Goal: Task Accomplishment & Management: Manage account settings

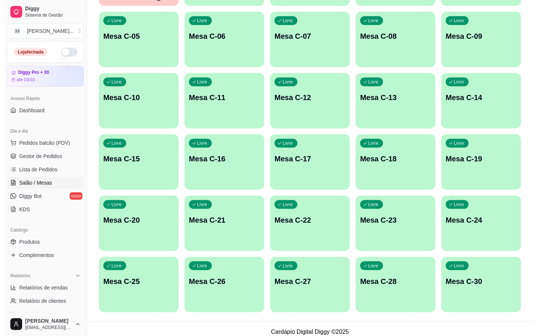
scroll to position [200, 0]
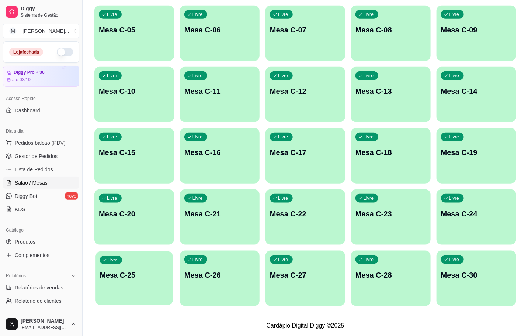
click at [138, 277] on p "Mesa C-25" at bounding box center [134, 275] width 69 height 10
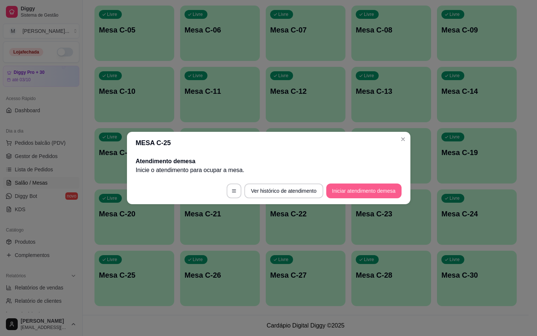
click at [364, 190] on button "Iniciar atendimento de mesa" at bounding box center [363, 190] width 75 height 15
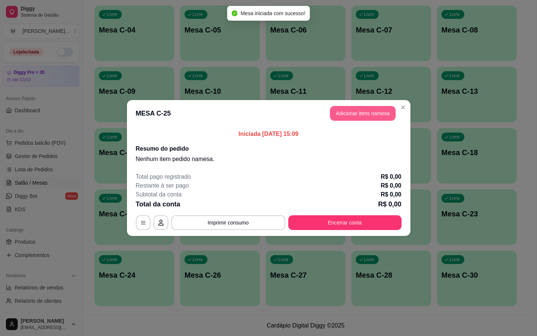
click at [361, 111] on button "Adicionar itens na mesa" at bounding box center [363, 113] width 66 height 15
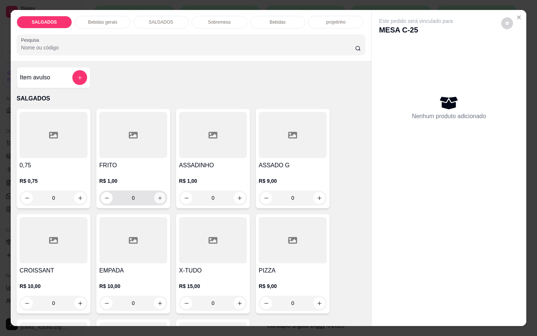
click at [154, 192] on button "increase-product-quantity" at bounding box center [159, 197] width 11 height 11
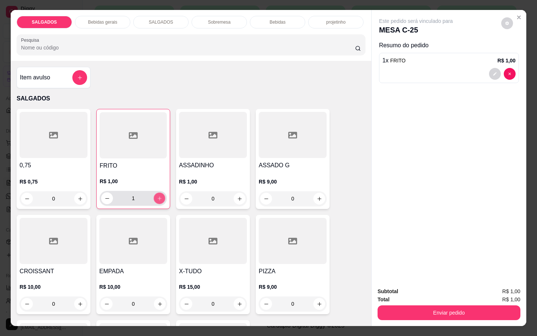
click at [154, 193] on button "increase-product-quantity" at bounding box center [159, 198] width 11 height 11
click at [153, 192] on button "increase-product-quantity" at bounding box center [159, 198] width 12 height 12
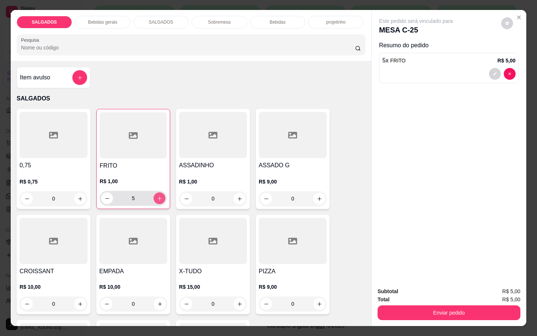
type input "6"
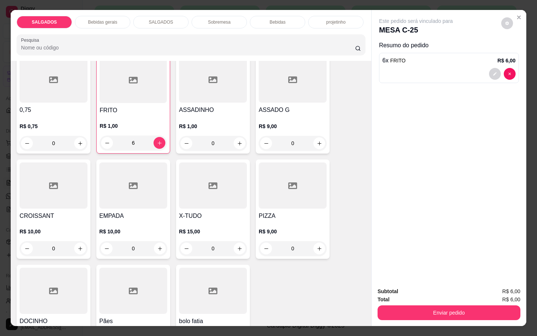
scroll to position [166, 0]
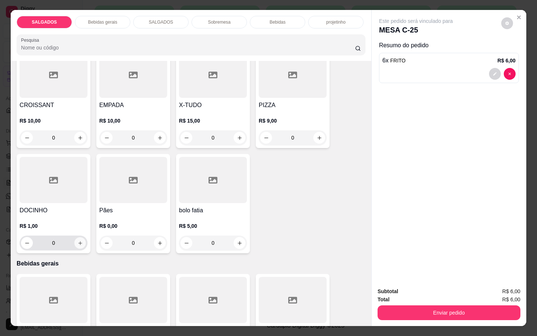
click at [80, 237] on button "increase-product-quantity" at bounding box center [80, 242] width 11 height 11
click at [80, 238] on button "increase-product-quantity" at bounding box center [79, 243] width 11 height 11
type input "3"
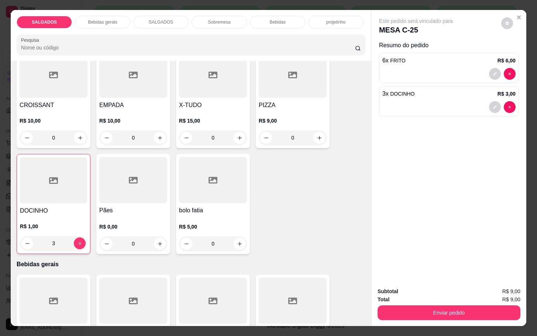
scroll to position [277, 0]
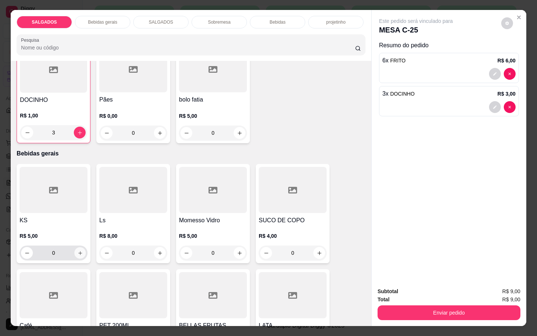
click at [77, 250] on icon "increase-product-quantity" at bounding box center [80, 253] width 6 height 6
type input "1"
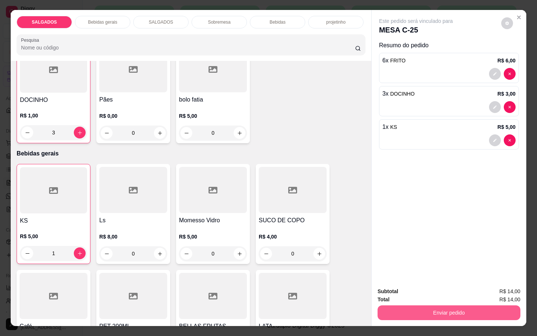
click at [457, 305] on button "Enviar pedido" at bounding box center [448, 312] width 143 height 15
click at [445, 285] on button "Não registrar e enviar pedido" at bounding box center [423, 290] width 75 height 14
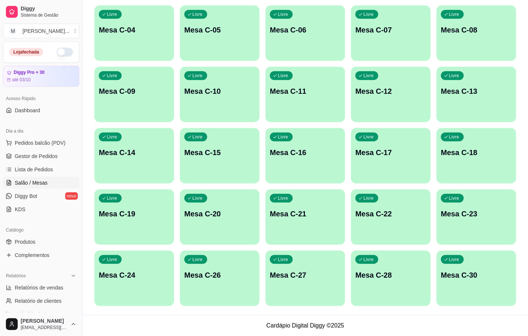
click at [361, 78] on div "Livre" at bounding box center [367, 75] width 23 height 9
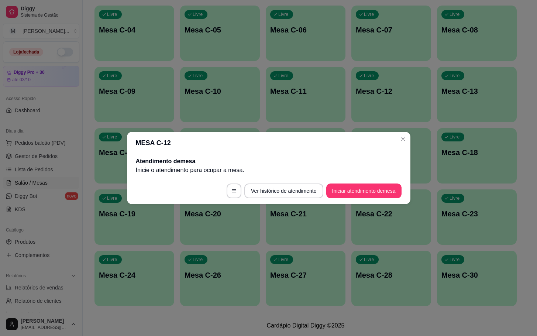
click at [386, 199] on footer "Ver histórico de atendimento Iniciar atendimento de mesa" at bounding box center [268, 190] width 283 height 27
drag, startPoint x: 384, startPoint y: 199, endPoint x: 381, endPoint y: 195, distance: 5.0
click at [384, 198] on footer "Ver histórico de atendimento Iniciar atendimento de mesa" at bounding box center [268, 190] width 283 height 27
click at [373, 197] on button "Iniciar atendimento de mesa" at bounding box center [363, 190] width 75 height 15
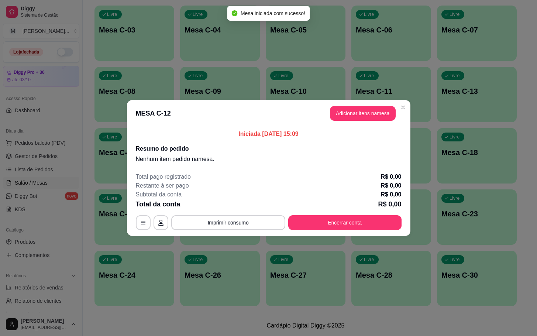
click at [384, 131] on p "Iniciada [DATE] 15:09" at bounding box center [269, 134] width 266 height 9
click at [379, 118] on button "Adicionar itens na mesa" at bounding box center [362, 113] width 63 height 14
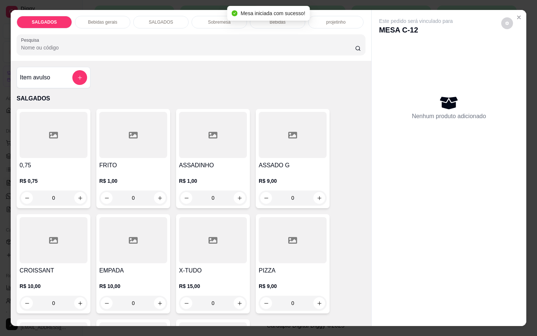
click at [138, 161] on h4 "FRITO" at bounding box center [133, 165] width 68 height 9
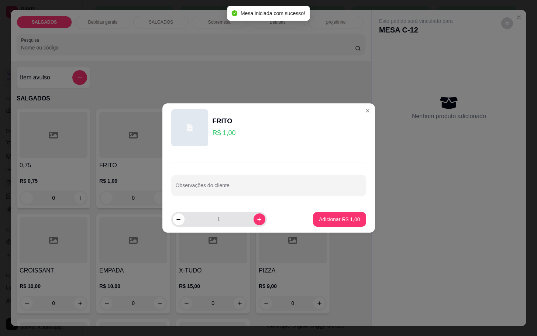
click at [246, 220] on input "1" at bounding box center [218, 219] width 69 height 15
click at [253, 220] on button "increase-product-quantity" at bounding box center [259, 219] width 12 height 12
click at [253, 220] on button "increase-product-quantity" at bounding box center [258, 218] width 11 height 11
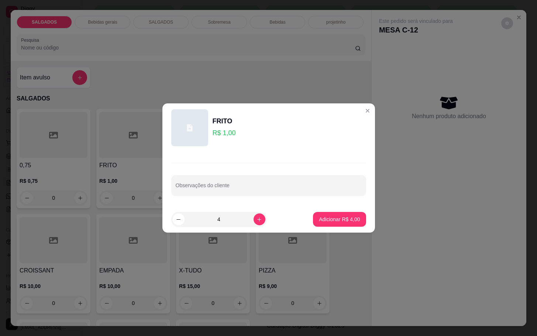
click at [247, 220] on input "4" at bounding box center [218, 219] width 69 height 15
click at [259, 222] on div "4" at bounding box center [219, 219] width 93 height 15
type input "5"
click at [305, 218] on footer "5 Adicionar R$ 5,00" at bounding box center [268, 219] width 213 height 27
click at [313, 217] on button "Adicionar R$ 5,00" at bounding box center [339, 219] width 53 height 15
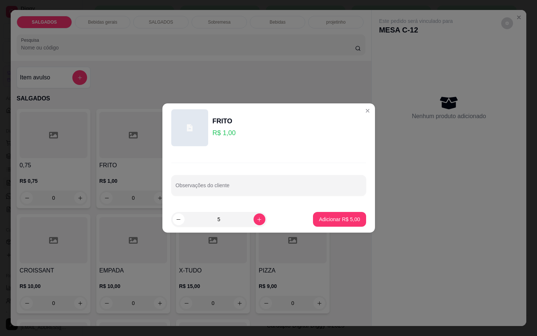
type input "5"
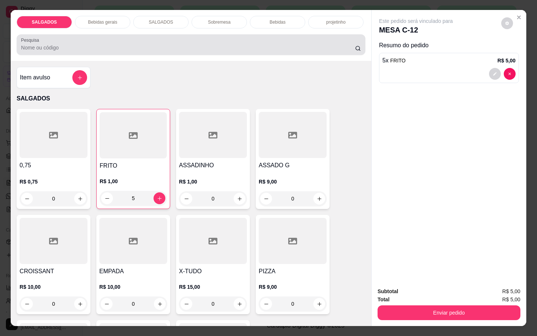
click at [90, 20] on p "Bebidas gerais" at bounding box center [102, 22] width 29 height 6
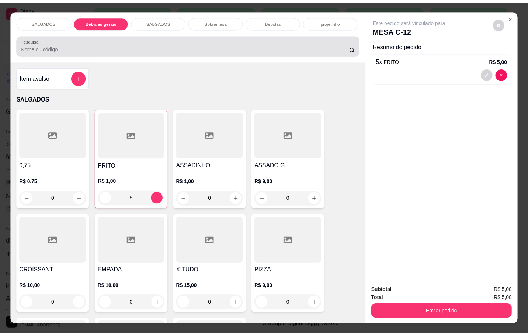
scroll to position [18, 0]
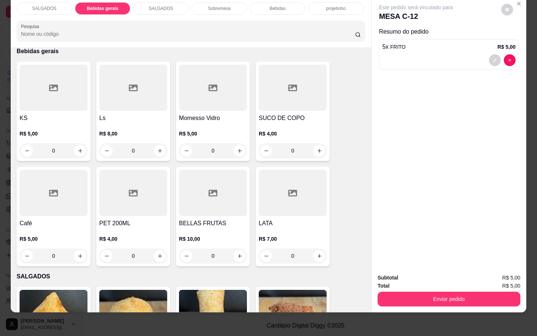
click at [74, 91] on div at bounding box center [54, 88] width 68 height 46
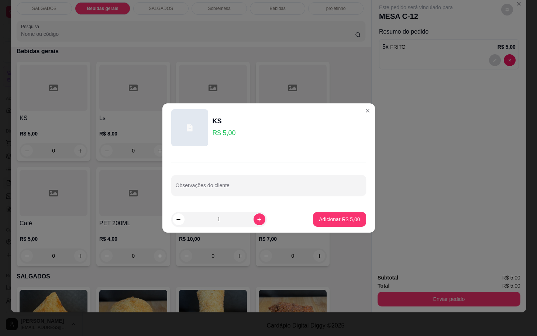
drag, startPoint x: 310, startPoint y: 192, endPoint x: 312, endPoint y: 197, distance: 5.8
click at [311, 192] on input "Observações do cliente" at bounding box center [269, 187] width 186 height 7
click at [315, 201] on div "Observações do cliente" at bounding box center [268, 179] width 213 height 54
click at [328, 220] on p "Adicionar R$ 5,00" at bounding box center [339, 218] width 41 height 7
type input "1"
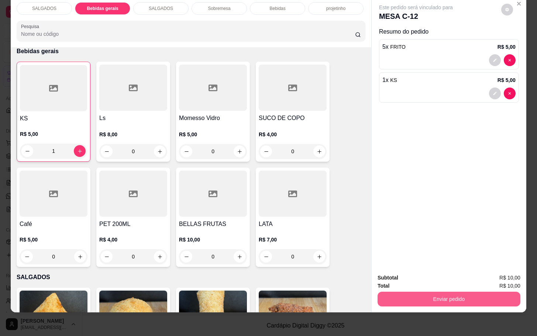
click at [465, 294] on button "Enviar pedido" at bounding box center [448, 298] width 143 height 15
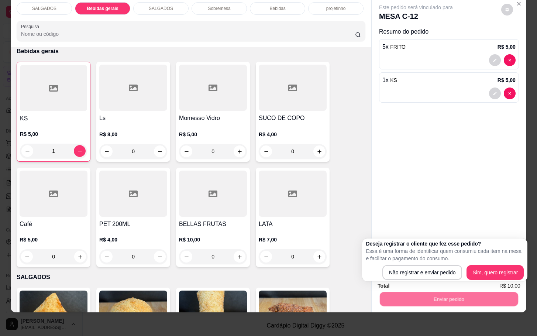
click at [474, 290] on div "Enviar pedido" at bounding box center [448, 298] width 143 height 17
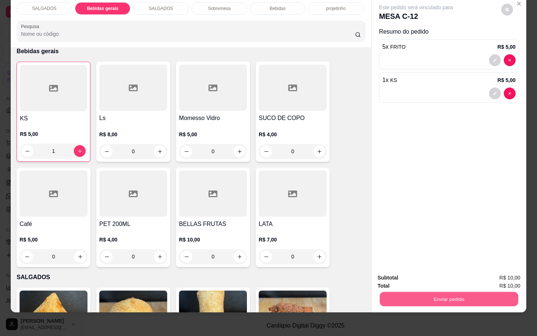
click at [441, 293] on button "Enviar pedido" at bounding box center [449, 298] width 138 height 14
click at [428, 271] on button "Não registrar e enviar pedido" at bounding box center [423, 273] width 77 height 14
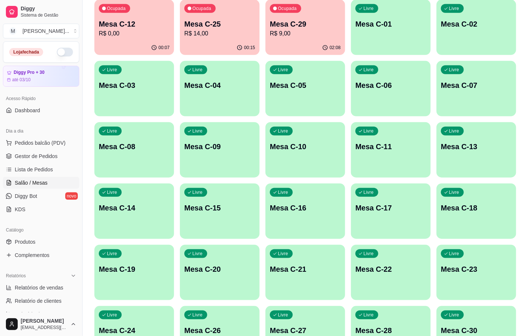
scroll to position [0, 0]
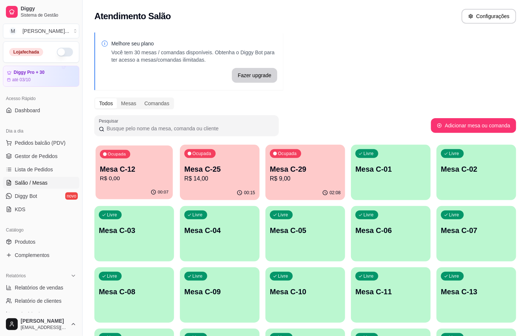
click at [123, 193] on div "00:07" at bounding box center [134, 192] width 77 height 14
click at [241, 177] on p "R$ 14,00" at bounding box center [219, 178] width 71 height 9
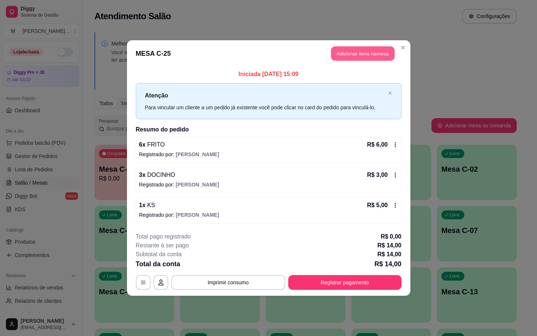
click at [365, 51] on button "Adicionar itens na mesa" at bounding box center [362, 53] width 63 height 14
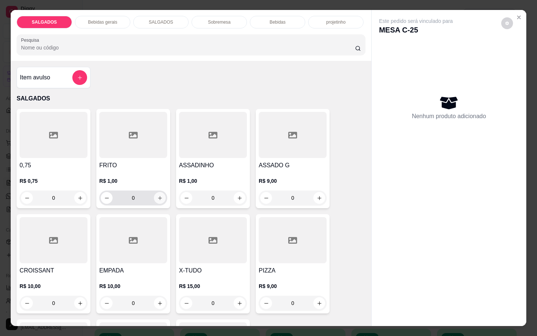
click at [157, 195] on icon "increase-product-quantity" at bounding box center [160, 198] width 6 height 6
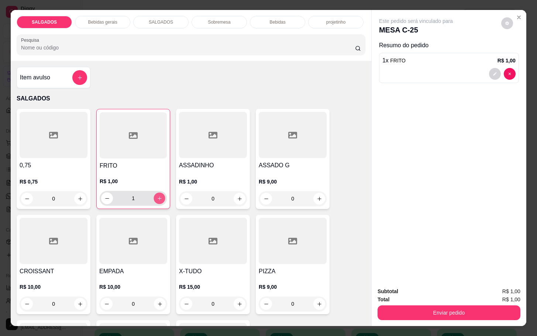
click at [157, 196] on icon "increase-product-quantity" at bounding box center [160, 199] width 6 height 6
type input "2"
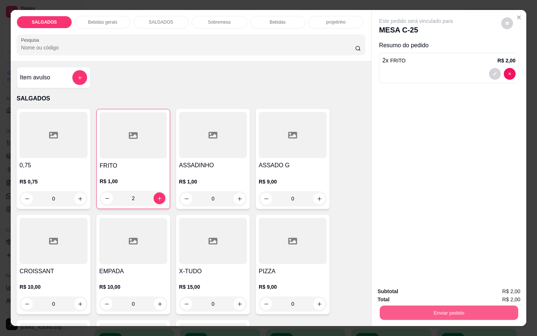
click at [474, 306] on button "Enviar pedido" at bounding box center [449, 312] width 138 height 14
click at [444, 290] on button "Não registrar e enviar pedido" at bounding box center [423, 290] width 75 height 14
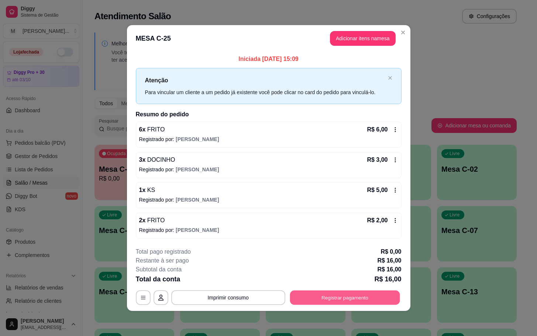
click at [339, 295] on button "Registrar pagamento" at bounding box center [345, 297] width 110 height 14
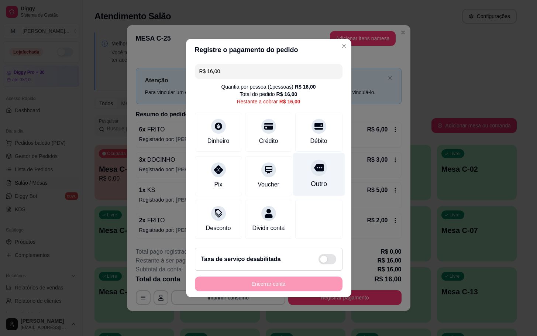
click at [314, 180] on div "Outro" at bounding box center [318, 184] width 16 height 10
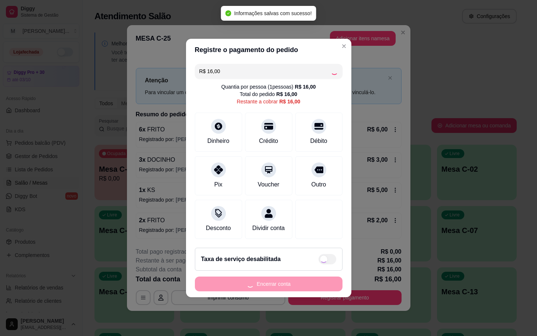
type input "R$ 0,00"
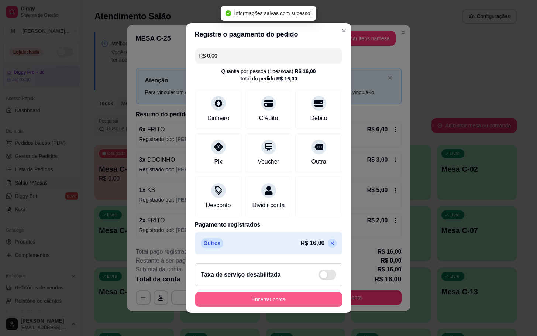
click at [313, 306] on button "Encerrar conta" at bounding box center [269, 299] width 148 height 15
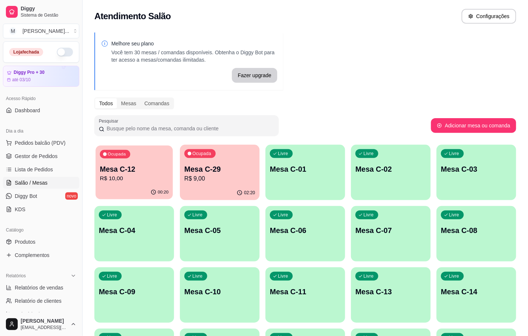
click at [159, 171] on p "Mesa C-12" at bounding box center [134, 169] width 69 height 10
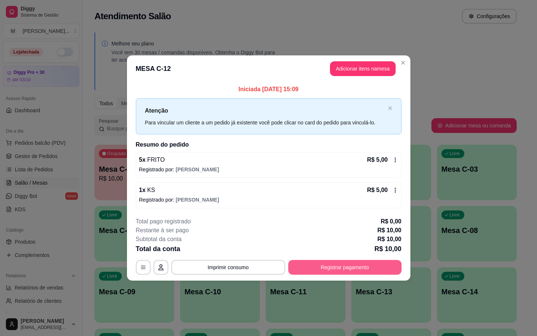
click at [348, 264] on button "Registrar pagamento" at bounding box center [344, 267] width 113 height 15
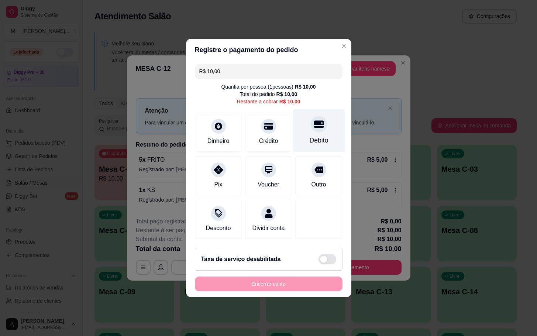
click at [326, 124] on div "Débito" at bounding box center [319, 130] width 52 height 43
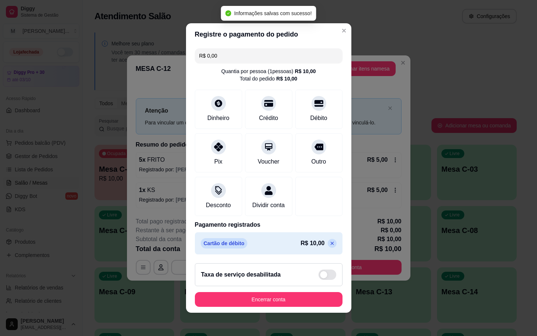
type input "R$ 0,00"
click at [290, 312] on footer "Taxa de serviço desabilitada Encerrar conta" at bounding box center [268, 284] width 165 height 55
click at [279, 298] on button "Encerrar conta" at bounding box center [269, 299] width 148 height 15
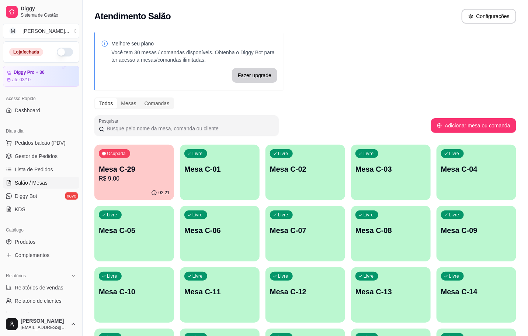
click at [128, 159] on div "Ocupada Mesa C-29 R$ 9,00" at bounding box center [134, 165] width 80 height 41
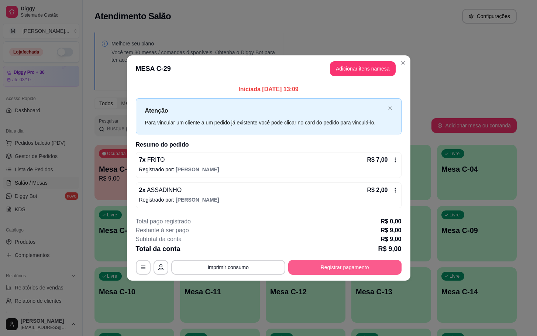
click at [331, 264] on button "Registrar pagamento" at bounding box center [344, 267] width 113 height 15
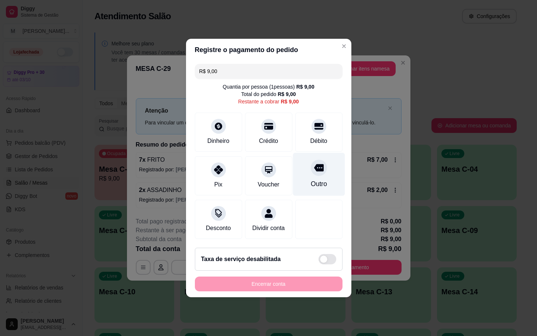
click at [313, 173] on div "Outro" at bounding box center [319, 174] width 52 height 43
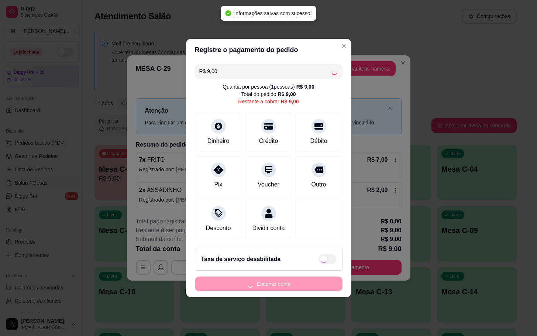
type input "R$ 0,00"
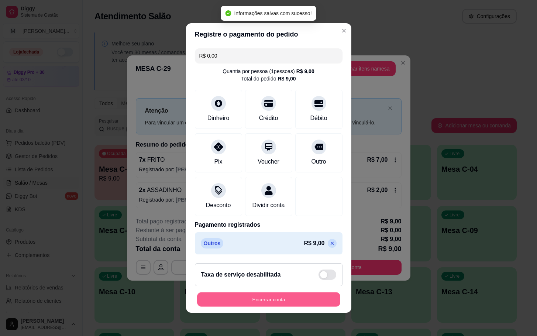
click at [266, 307] on button "Encerrar conta" at bounding box center [268, 299] width 143 height 14
